Goal: Information Seeking & Learning: Learn about a topic

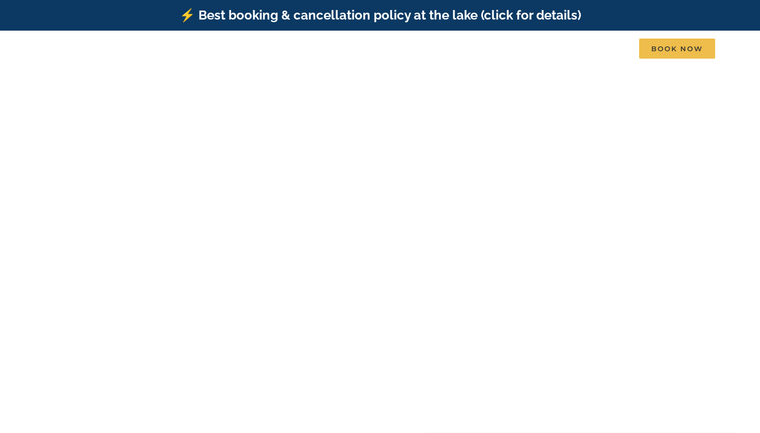
click at [451, 155] on video at bounding box center [380, 223] width 770 height 385
click at [603, 260] on div "Find that Vacation Feeling [GEOGRAPHIC_DATA], [GEOGRAPHIC_DATA], [US_STATE]" at bounding box center [380, 247] width 760 height 143
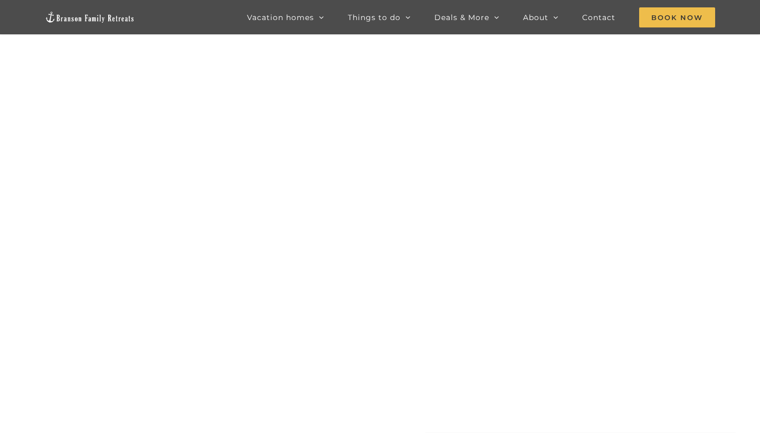
scroll to position [-3, 0]
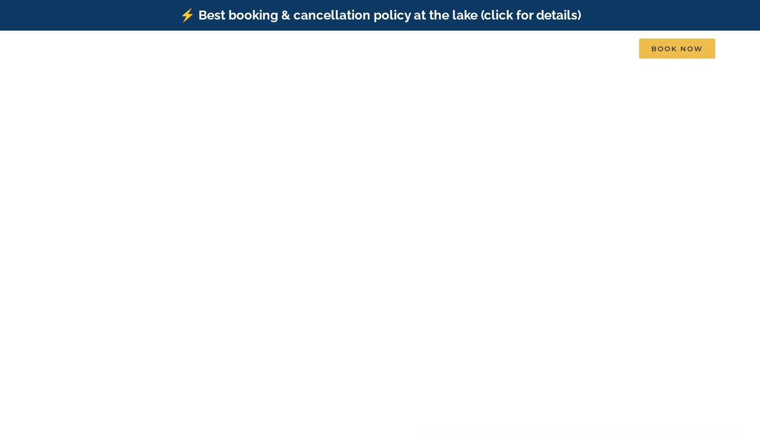
click at [655, 317] on div "Find that Vacation Feeling [GEOGRAPHIC_DATA], [GEOGRAPHIC_DATA], [US_STATE]" at bounding box center [380, 247] width 760 height 143
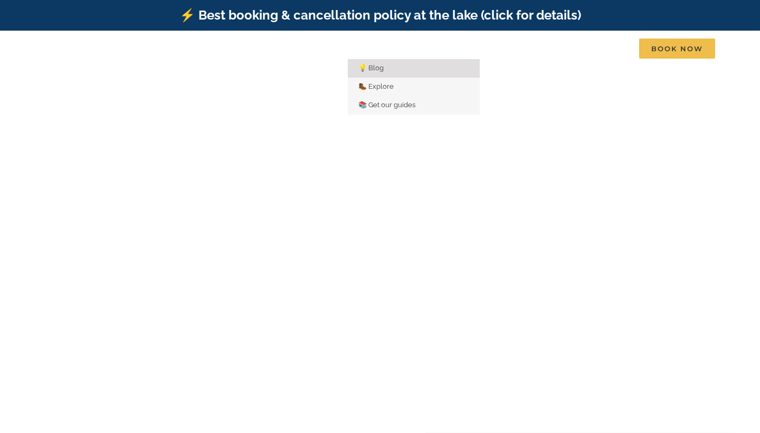
click at [388, 78] on link "💡 Blog" at bounding box center [414, 68] width 132 height 18
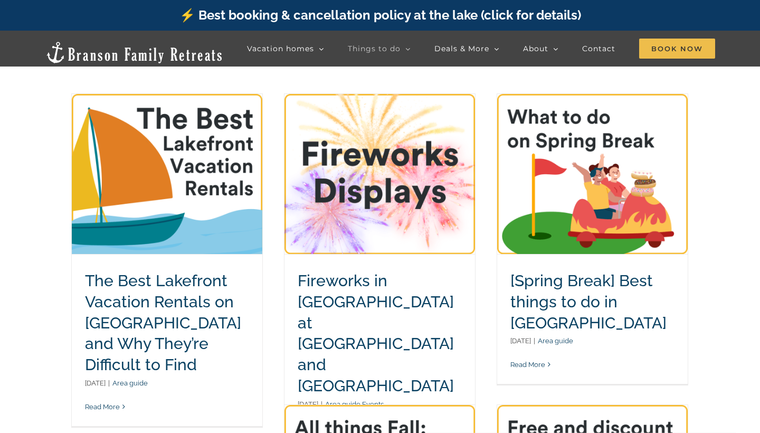
click at [727, 359] on main "The Best Lakefront Vacation Rentals on [GEOGRAPHIC_DATA] and Why They’re Diffic…" at bounding box center [380, 419] width 760 height 705
click at [709, 202] on main "The Best Lakefront Vacation Rentals on [GEOGRAPHIC_DATA] and Why They’re Diffic…" at bounding box center [380, 419] width 760 height 705
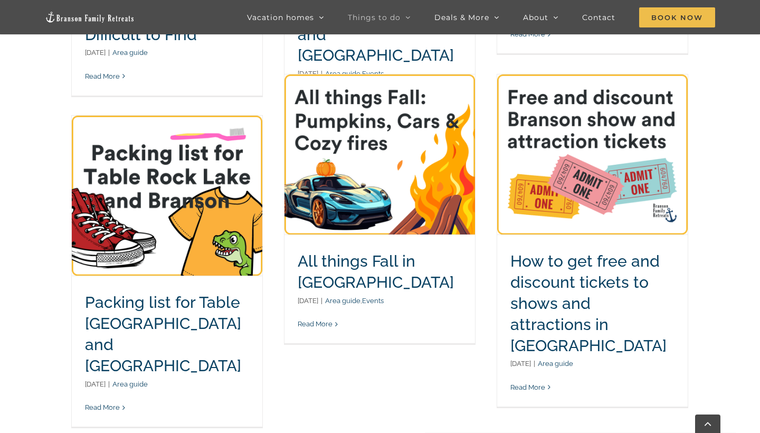
scroll to position [331, 0]
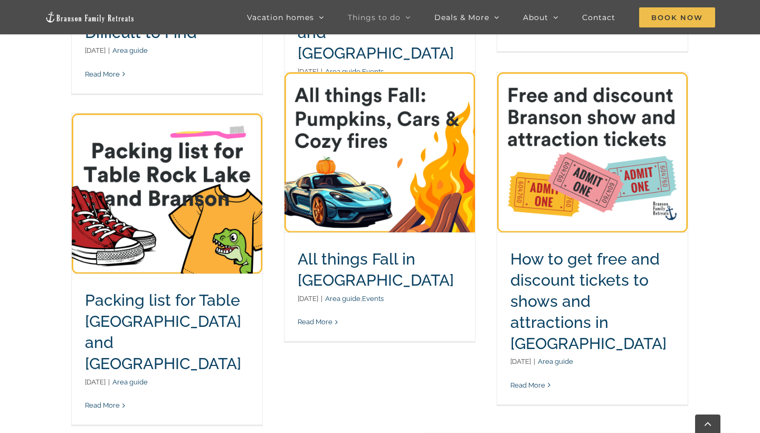
click at [733, 175] on main "The Best Lakefront Vacation Rentals on [GEOGRAPHIC_DATA] and Why They’re Diffic…" at bounding box center [380, 86] width 760 height 705
click at [724, 115] on main "The Best Lakefront Vacation Rentals on [GEOGRAPHIC_DATA] and Why They’re Diffic…" at bounding box center [380, 86] width 760 height 705
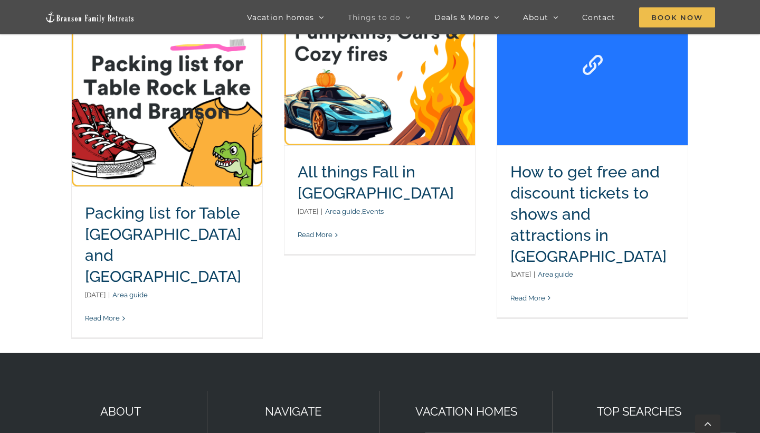
scroll to position [417, 0]
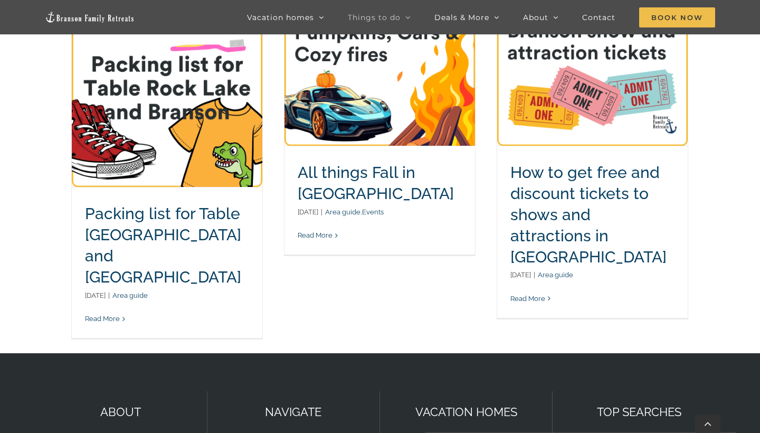
click at [719, 211] on main "The Best Lakefront Vacation Rentals on [GEOGRAPHIC_DATA] and Why They’re Diffic…" at bounding box center [380, 0] width 760 height 705
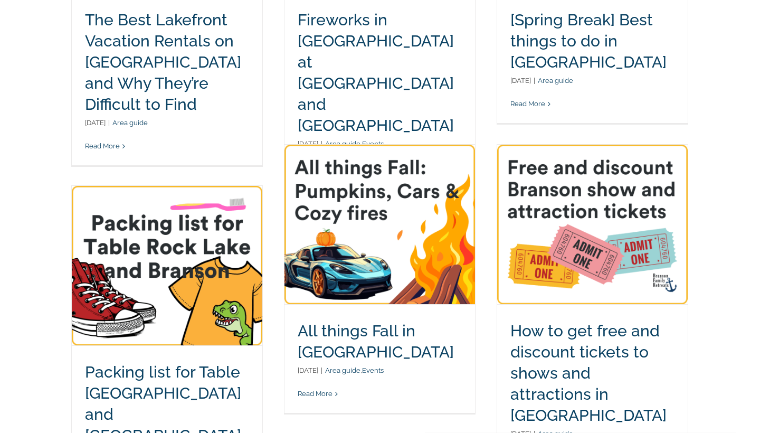
scroll to position [0, 0]
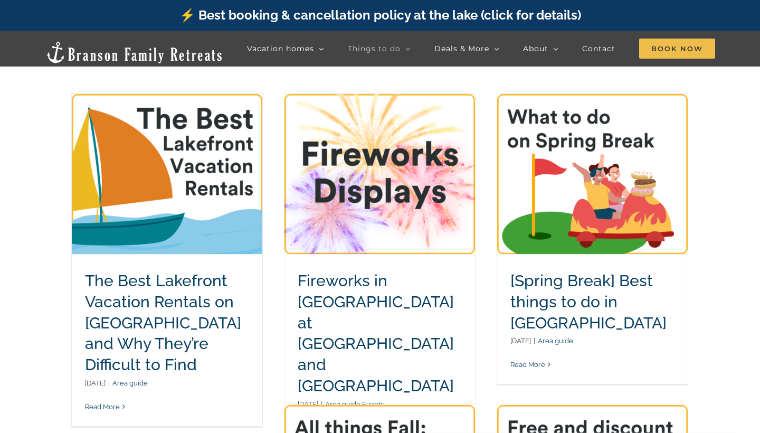
drag, startPoint x: 464, startPoint y: 80, endPoint x: 694, endPoint y: 426, distance: 416.2
click at [714, 432] on main "The Best Lakefront Vacation Rentals on [GEOGRAPHIC_DATA] and Why They’re Diffic…" at bounding box center [380, 419] width 760 height 705
click at [728, 204] on main "The Best Lakefront Vacation Rentals on [GEOGRAPHIC_DATA] and Why They’re Diffic…" at bounding box center [380, 419] width 760 height 705
click at [727, 150] on main "The Best Lakefront Vacation Rentals on [GEOGRAPHIC_DATA] and Why They’re Diffic…" at bounding box center [380, 419] width 760 height 705
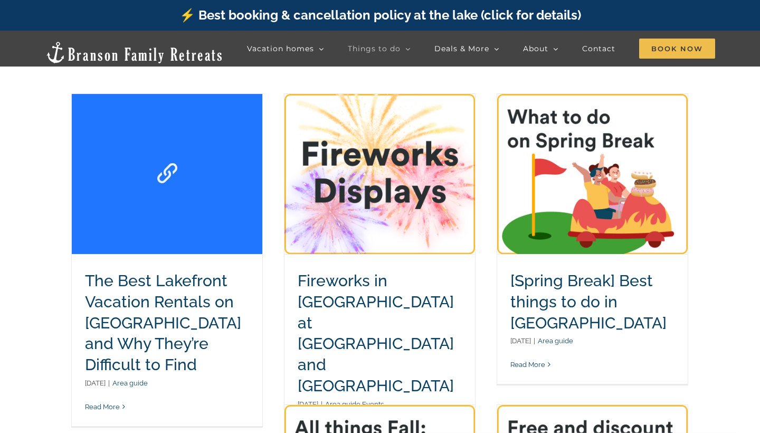
drag, startPoint x: 32, startPoint y: 100, endPoint x: 76, endPoint y: 138, distance: 57.6
click at [76, 138] on main "The Best Lakefront Vacation Rentals on [GEOGRAPHIC_DATA] and Why They’re Diffic…" at bounding box center [380, 419] width 760 height 705
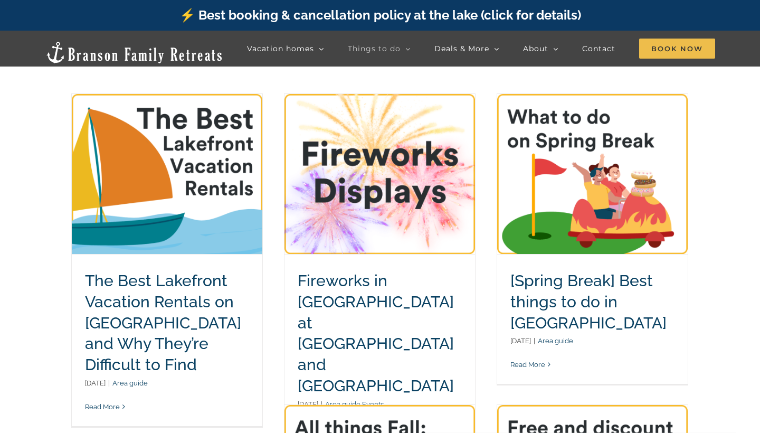
drag, startPoint x: 727, startPoint y: 76, endPoint x: 737, endPoint y: 268, distance: 191.9
click at [739, 275] on main "The Best Lakefront Vacation Rentals on [GEOGRAPHIC_DATA] and Why They’re Diffic…" at bounding box center [380, 419] width 760 height 705
click at [729, 156] on main "The Best Lakefront Vacation Rentals on [GEOGRAPHIC_DATA] and Why They’re Diffic…" at bounding box center [380, 419] width 760 height 705
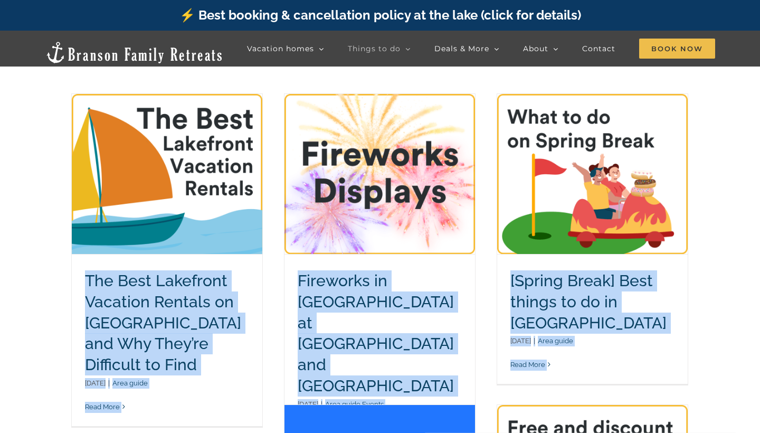
drag, startPoint x: 39, startPoint y: 90, endPoint x: 371, endPoint y: 432, distance: 477.2
click at [371, 432] on main "The Best Lakefront Vacation Rentals on [GEOGRAPHIC_DATA] and Why They’re Diffic…" at bounding box center [380, 419] width 760 height 705
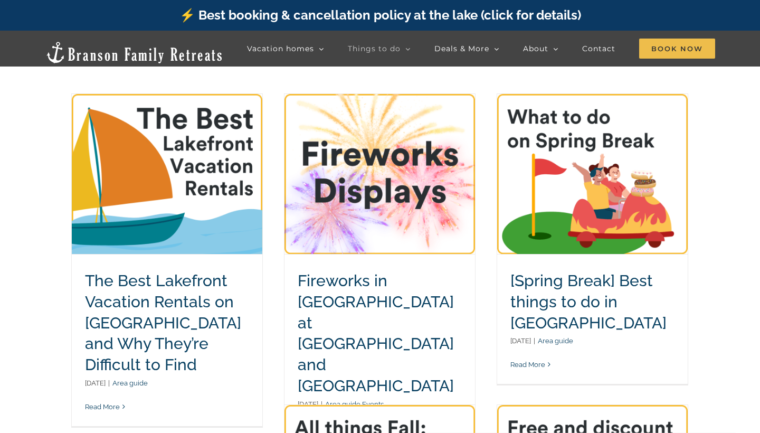
click at [744, 295] on main "The Best Lakefront Vacation Rentals on [GEOGRAPHIC_DATA] and Why They’re Diffic…" at bounding box center [380, 419] width 760 height 705
click at [27, 82] on main "The Best Lakefront Vacation Rentals on [GEOGRAPHIC_DATA] and Why They’re Diffic…" at bounding box center [380, 419] width 760 height 705
click at [759, 90] on main "The Best Lakefront Vacation Rentals on [GEOGRAPHIC_DATA] and Why They’re Diffic…" at bounding box center [380, 419] width 760 height 705
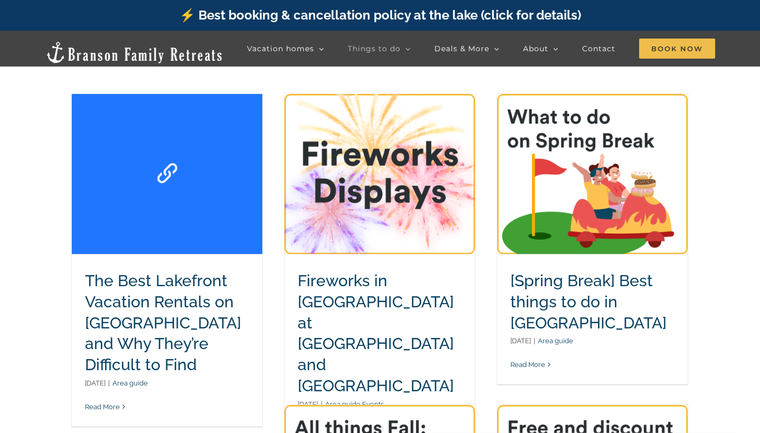
drag, startPoint x: 73, startPoint y: 84, endPoint x: 117, endPoint y: 249, distance: 170.0
click at [117, 249] on article "The Best Lakefront Vacation Rentals on [GEOGRAPHIC_DATA] and Why They’re Diffic…" at bounding box center [167, 260] width 213 height 355
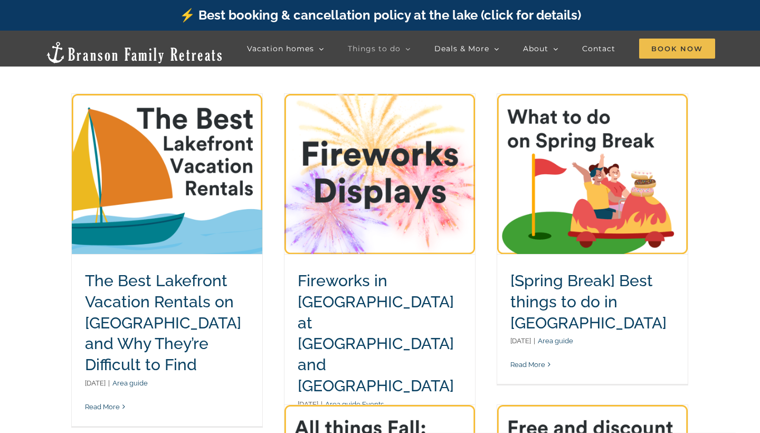
click at [741, 129] on main "The Best Lakefront Vacation Rentals on [GEOGRAPHIC_DATA] and Why They’re Diffic…" at bounding box center [380, 419] width 760 height 705
click at [741, 107] on main "The Best Lakefront Vacation Rentals on [GEOGRAPHIC_DATA] and Why They’re Diffic…" at bounding box center [380, 419] width 760 height 705
click at [753, 163] on main "The Best Lakefront Vacation Rentals on [GEOGRAPHIC_DATA] and Why They’re Diffic…" at bounding box center [380, 419] width 760 height 705
click at [736, 118] on main "The Best Lakefront Vacation Rentals on [GEOGRAPHIC_DATA] and Why They’re Diffic…" at bounding box center [380, 419] width 760 height 705
click at [269, 329] on article "The Best Lakefront Vacation Rentals on [GEOGRAPHIC_DATA] and Why They’re Diffic…" at bounding box center [167, 260] width 213 height 355
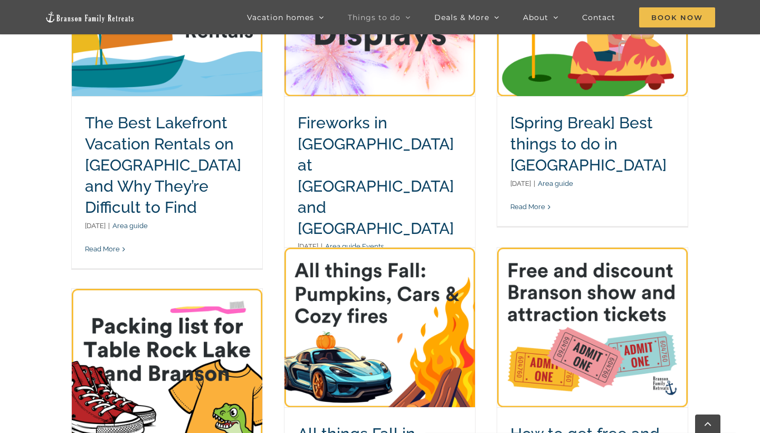
scroll to position [157, 0]
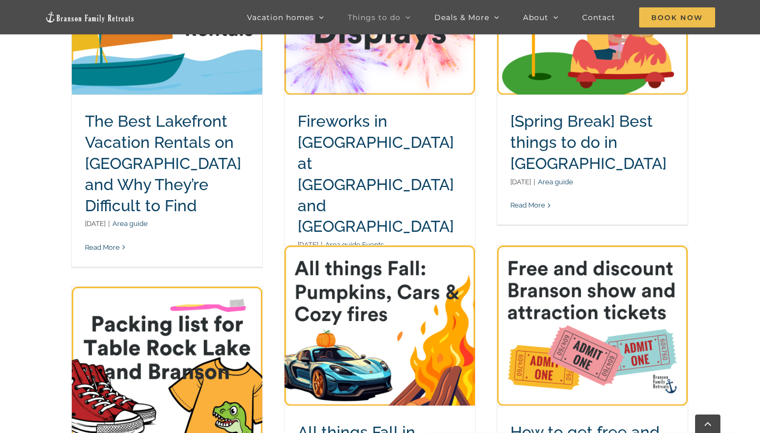
click at [733, 286] on main "The Best Lakefront Vacation Rentals on [GEOGRAPHIC_DATA] and Why They’re Diffic…" at bounding box center [380, 260] width 760 height 705
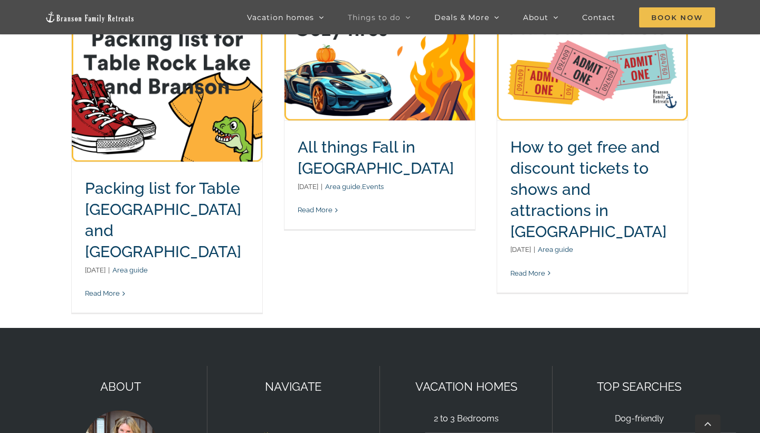
scroll to position [0, 0]
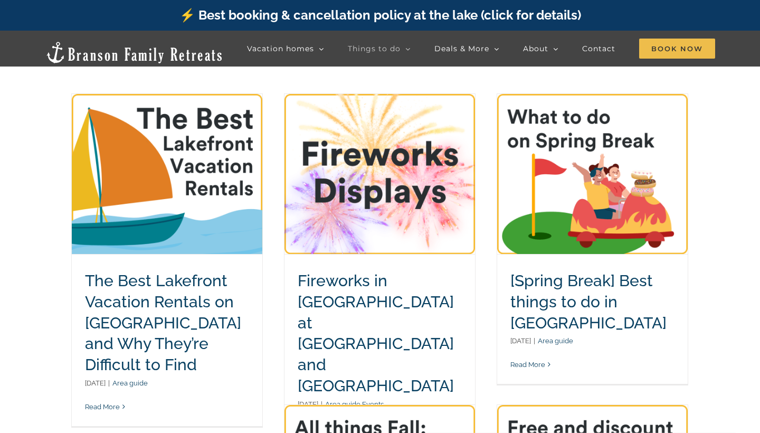
click at [744, 198] on main "The Best Lakefront Vacation Rentals on [GEOGRAPHIC_DATA] and Why They’re Diffic…" at bounding box center [380, 419] width 760 height 705
click at [66, 138] on article "The Best Lakefront Vacation Rentals on [GEOGRAPHIC_DATA] and Why They’re Diffic…" at bounding box center [167, 260] width 213 height 355
